Goal: Transaction & Acquisition: Purchase product/service

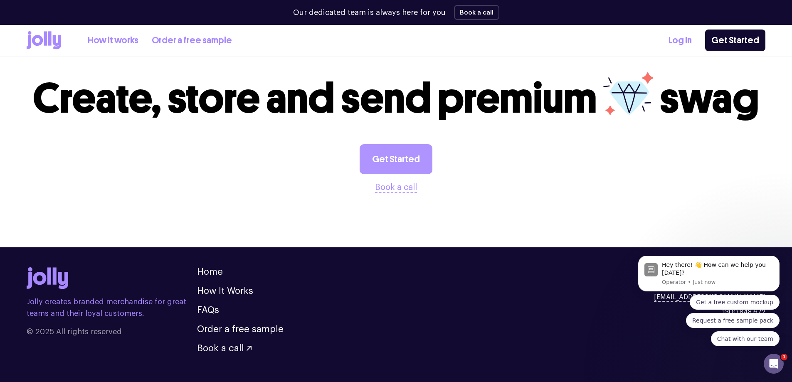
click at [381, 144] on link "Get Started" at bounding box center [395, 159] width 73 height 30
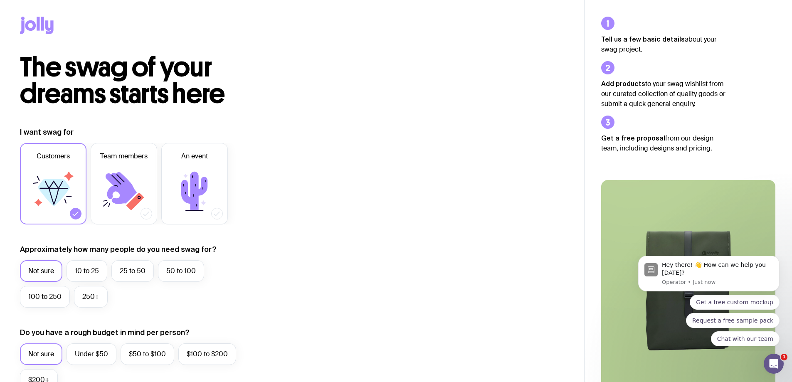
scroll to position [325, 0]
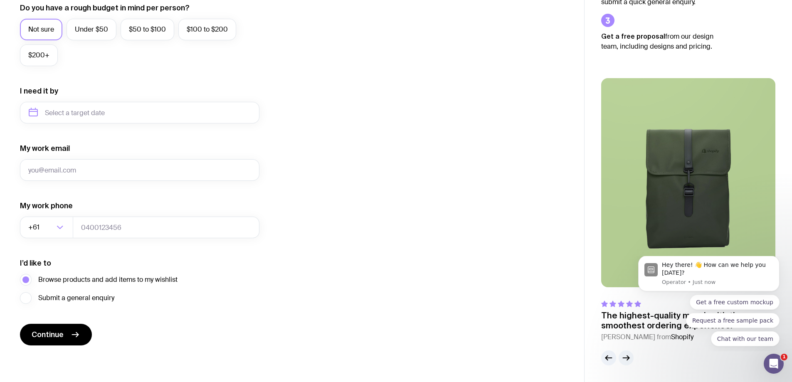
click at [630, 357] on icon "button" at bounding box center [626, 358] width 10 height 10
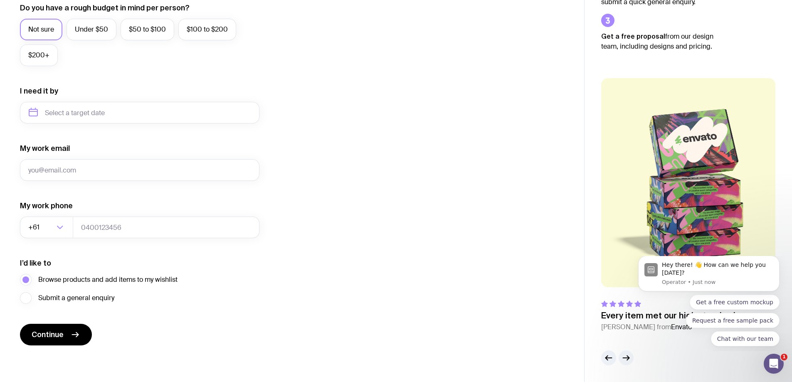
click at [630, 357] on icon "button" at bounding box center [626, 358] width 10 height 10
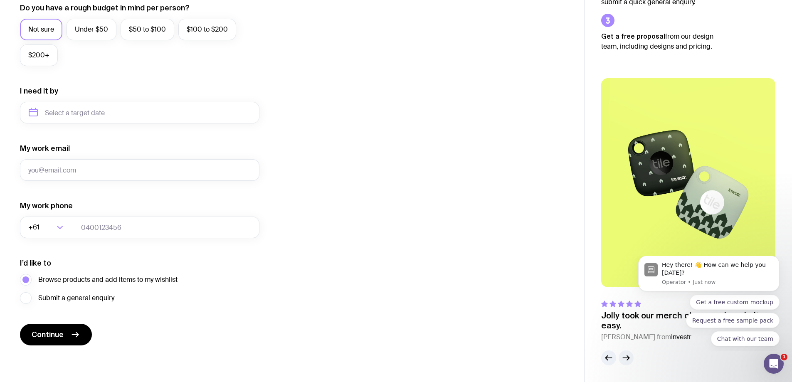
click at [630, 357] on icon "button" at bounding box center [626, 358] width 10 height 10
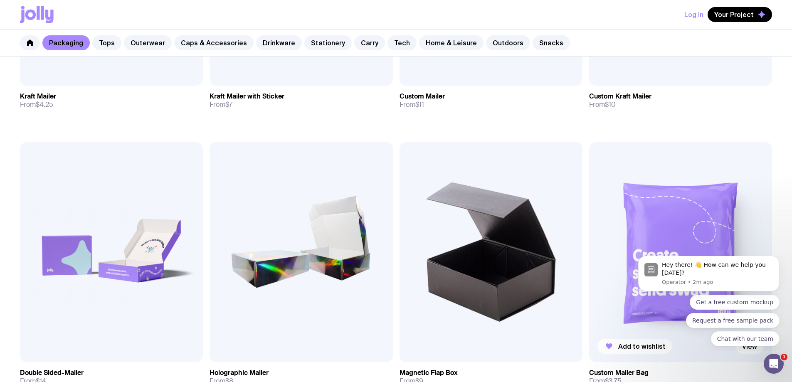
scroll to position [349, 0]
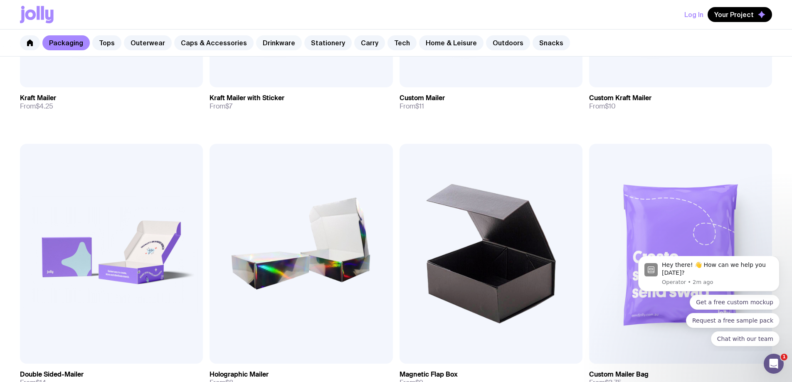
click at [291, 43] on link "Drinkware" at bounding box center [279, 42] width 46 height 15
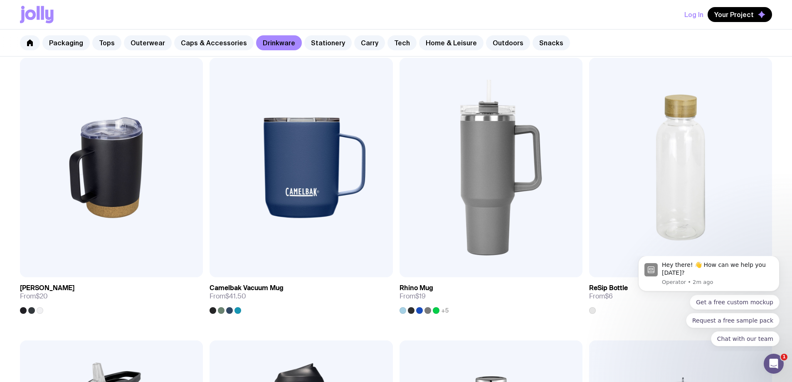
scroll to position [785, 0]
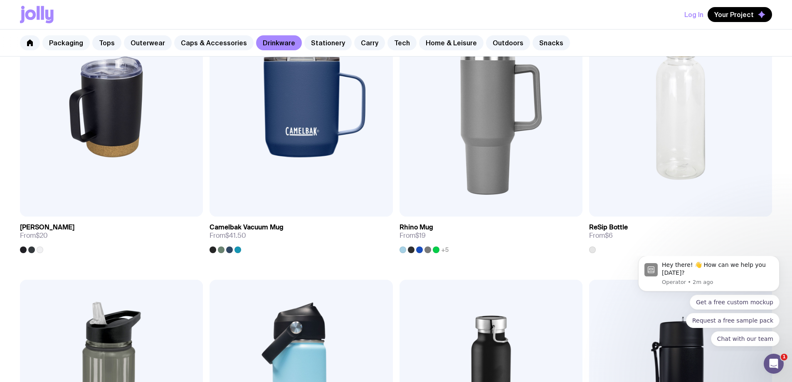
click at [69, 40] on link "Packaging" at bounding box center [65, 42] width 47 height 15
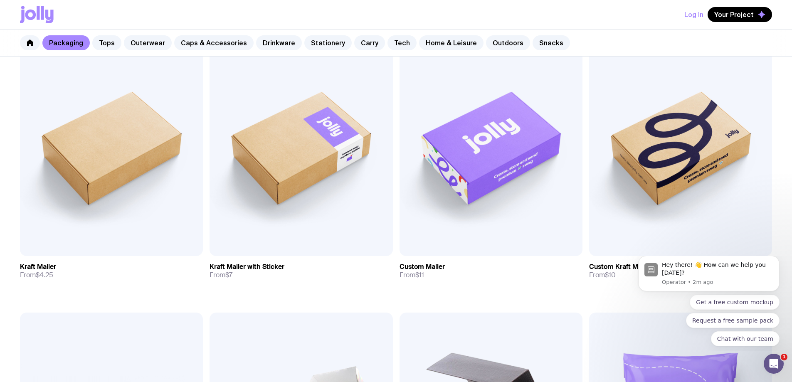
scroll to position [249, 0]
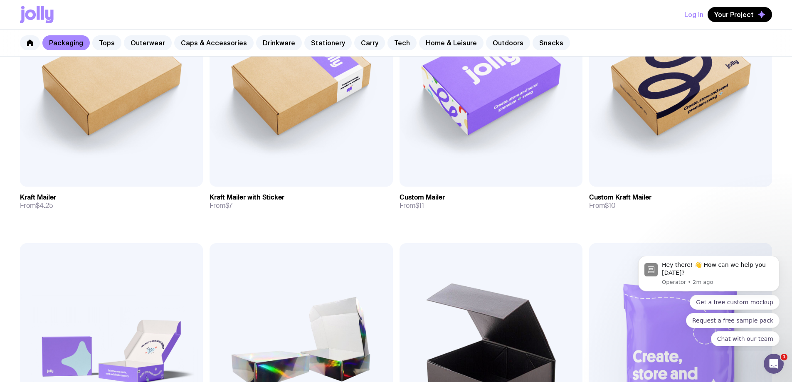
click at [399, 243] on img at bounding box center [490, 352] width 183 height 219
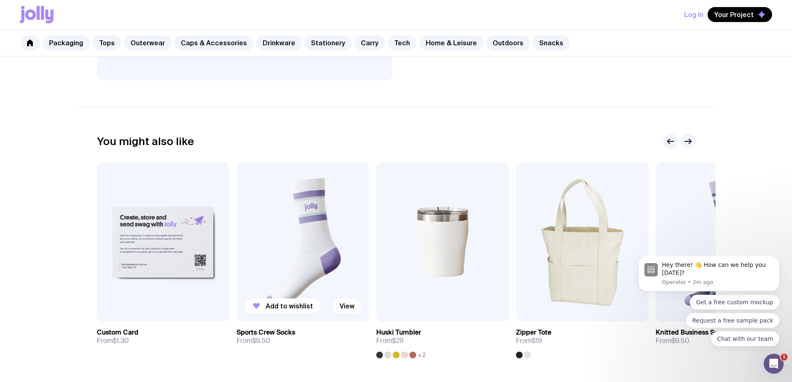
scroll to position [452, 0]
